Goal: Transaction & Acquisition: Purchase product/service

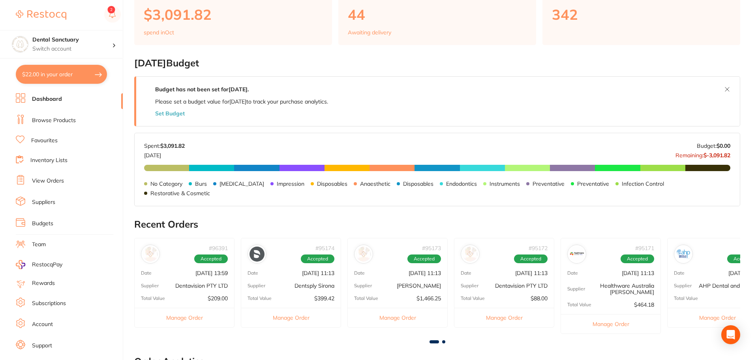
scroll to position [75, 0]
click at [49, 185] on li "View Orders" at bounding box center [69, 181] width 107 height 12
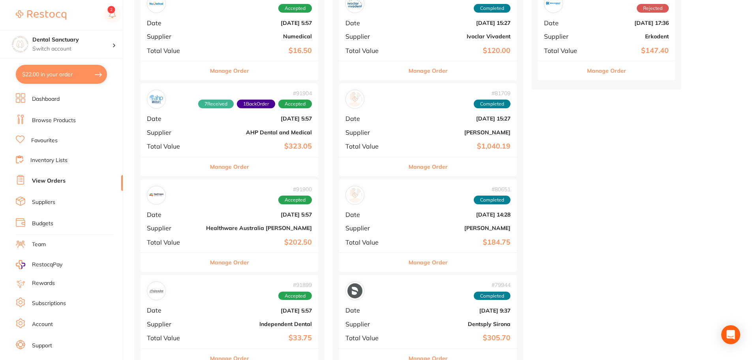
scroll to position [1381, 0]
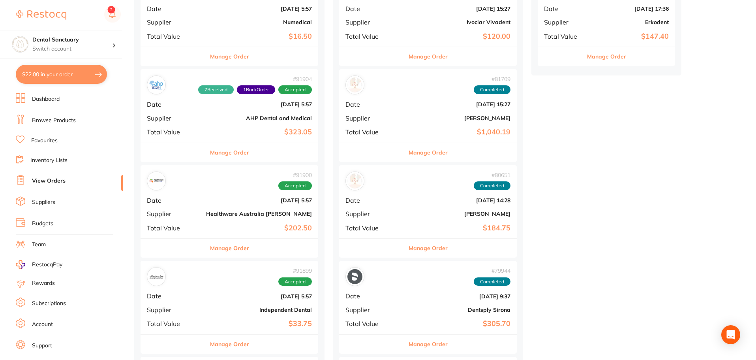
click at [218, 195] on div "# 91900 Accepted Date [DATE] 5:57 Supplier Healthware [GEOGRAPHIC_DATA] [PERSON…" at bounding box center [229, 201] width 178 height 73
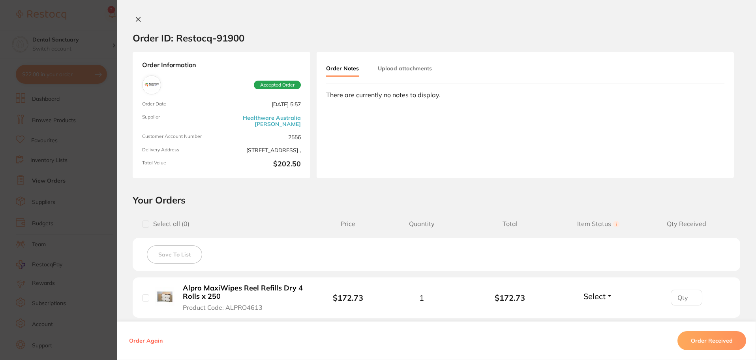
click at [144, 221] on input "checkbox" at bounding box center [145, 223] width 7 height 7
checkbox input "true"
click at [283, 287] on b "Alpro MaxiWipes Reel Refills Dry 4 Rolls x 250" at bounding box center [244, 292] width 122 height 16
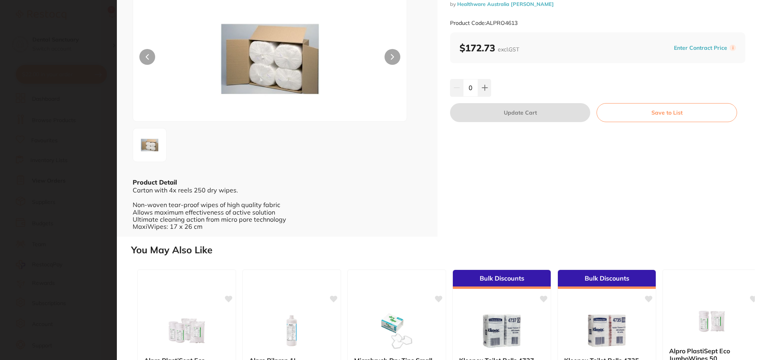
scroll to position [39, 0]
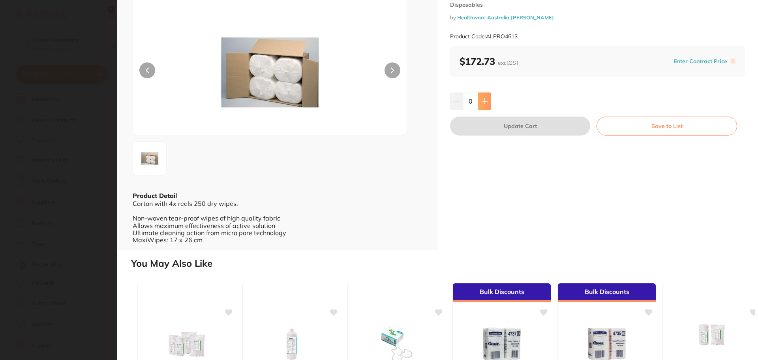
click at [485, 99] on icon at bounding box center [484, 101] width 6 height 6
type input "1"
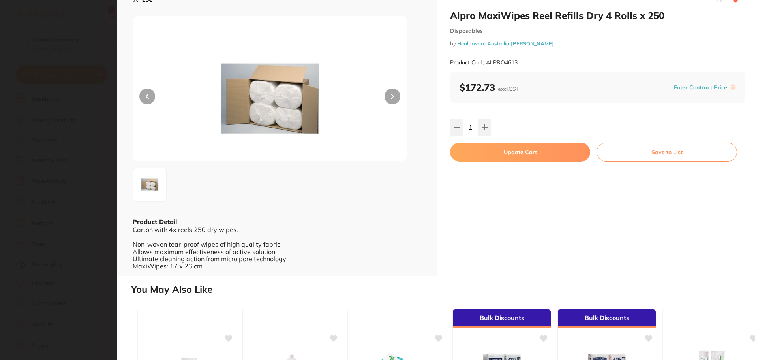
scroll to position [0, 0]
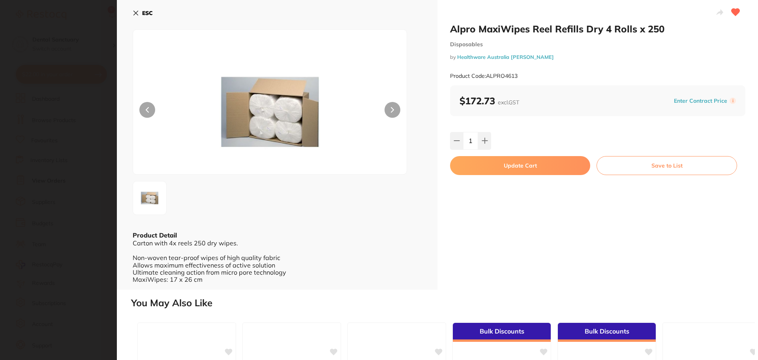
click at [521, 162] on button "Update Cart" at bounding box center [520, 165] width 140 height 19
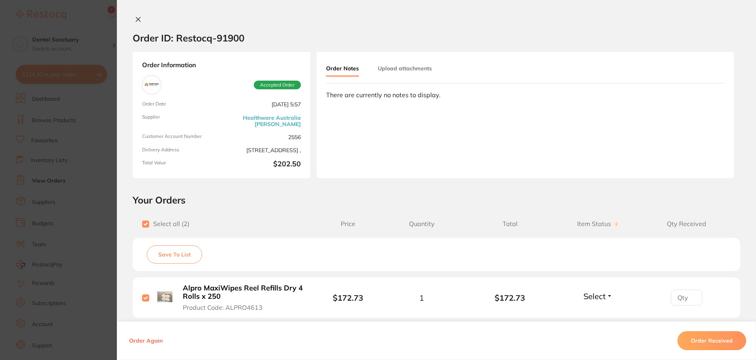
click at [135, 19] on icon at bounding box center [138, 19] width 6 height 6
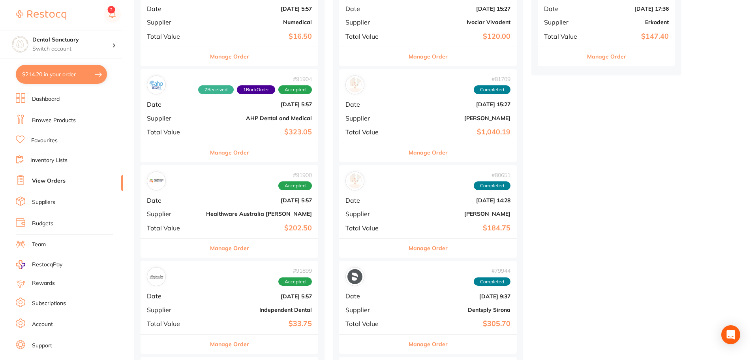
click at [44, 139] on link "Favourites" at bounding box center [44, 141] width 26 height 8
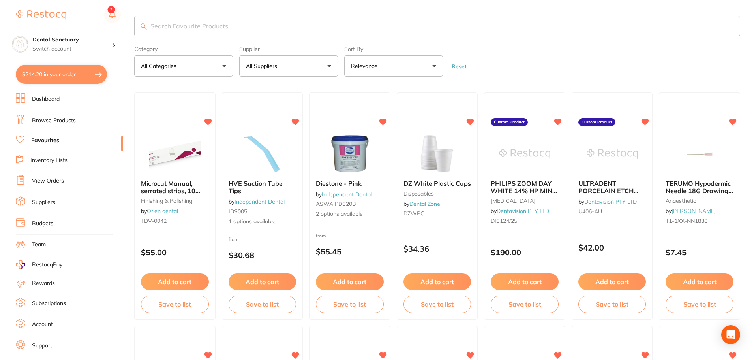
click at [180, 22] on input "search" at bounding box center [437, 26] width 606 height 21
type input "wipes"
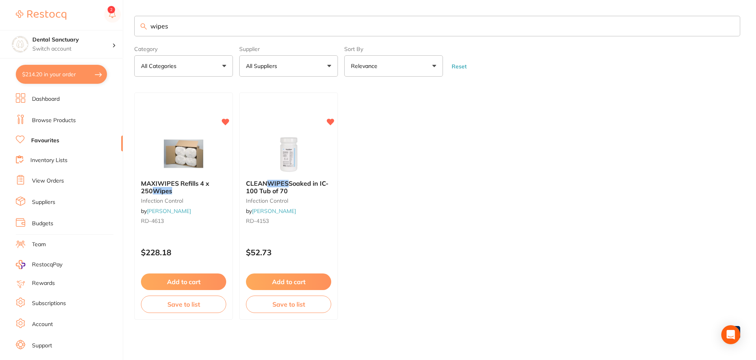
click at [184, 24] on input "wipes" at bounding box center [437, 26] width 606 height 21
click at [258, 182] on span "CLEAN" at bounding box center [256, 183] width 22 height 8
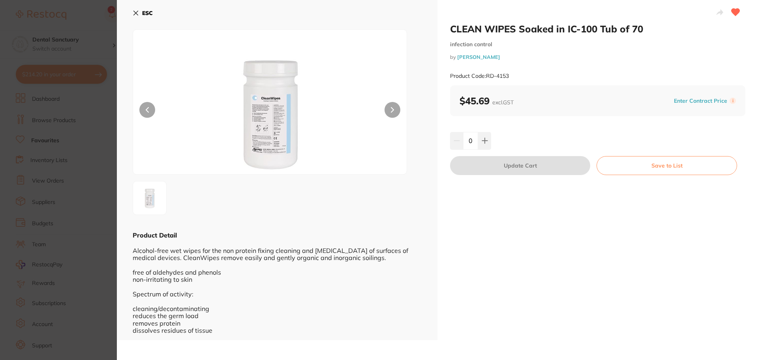
click at [136, 9] on button "ESC" at bounding box center [143, 12] width 20 height 13
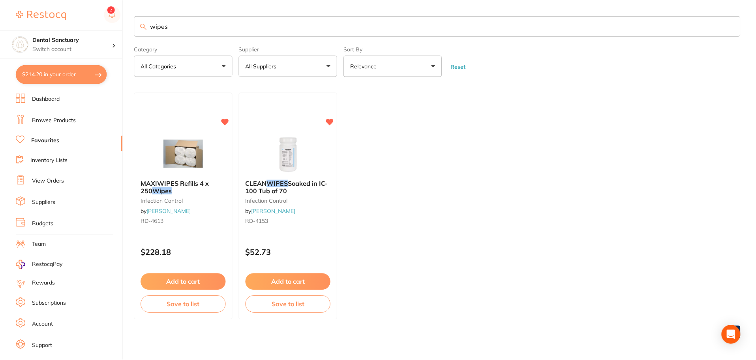
scroll to position [1, 0]
click at [22, 77] on button "$214.20 in your order" at bounding box center [61, 74] width 91 height 19
checkbox input "true"
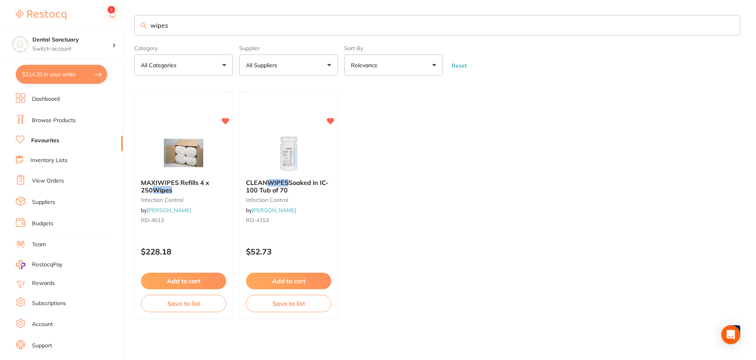
checkbox input "true"
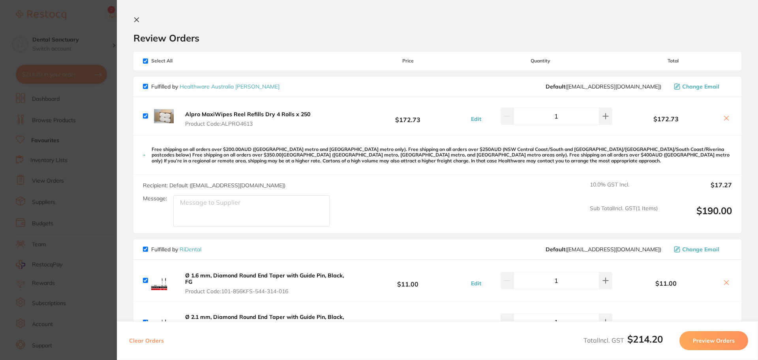
click at [147, 60] on input "checkbox" at bounding box center [145, 60] width 5 height 5
checkbox input "false"
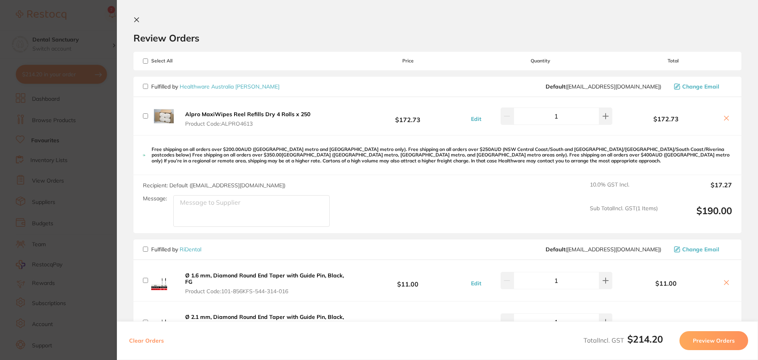
checkbox input "false"
click at [144, 86] on input "checkbox" at bounding box center [145, 86] width 5 height 5
checkbox input "true"
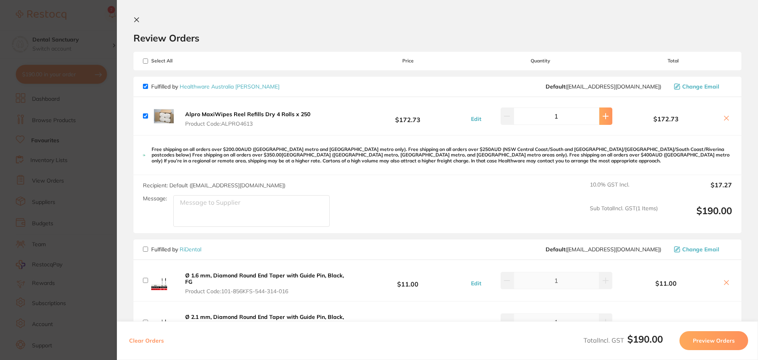
click at [599, 117] on button at bounding box center [605, 115] width 13 height 17
type input "2"
click at [545, 210] on div "Recipient: Default ( [EMAIL_ADDRESS][DOMAIN_NAME] ) Message: 10.0 % GST Incl. $…" at bounding box center [437, 204] width 608 height 58
click at [693, 346] on button "Preview Orders" at bounding box center [713, 340] width 69 height 19
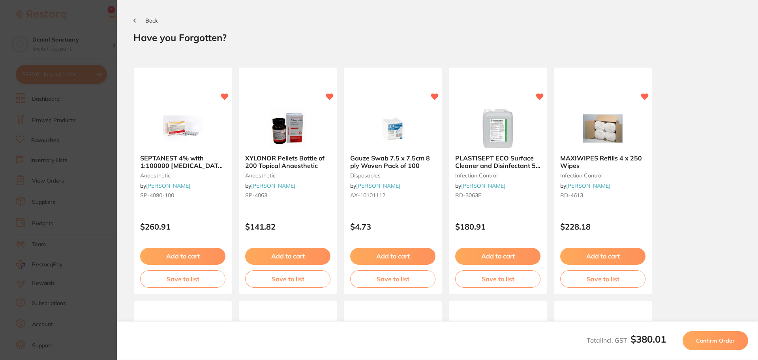
click at [707, 336] on button "Confirm Order" at bounding box center [715, 340] width 66 height 19
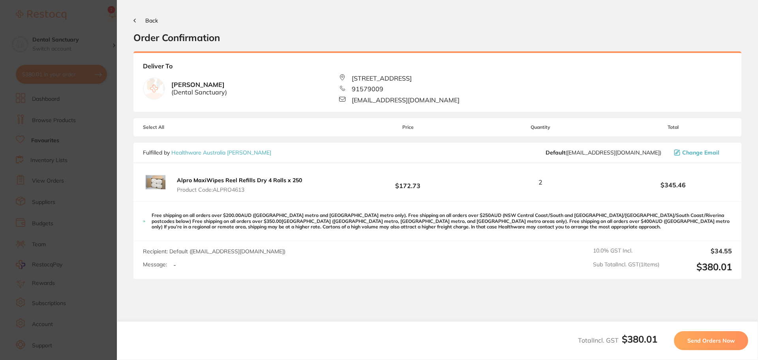
click at [708, 337] on span "Send Orders Now" at bounding box center [710, 340] width 47 height 7
